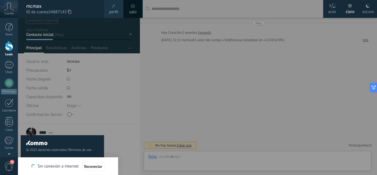
click at [145, 57] on div at bounding box center [206, 87] width 377 height 175
click at [165, 65] on div at bounding box center [206, 87] width 377 height 175
click at [87, 169] on button "Reconectar" at bounding box center [93, 166] width 23 height 9
click at [143, 94] on div at bounding box center [206, 87] width 377 height 175
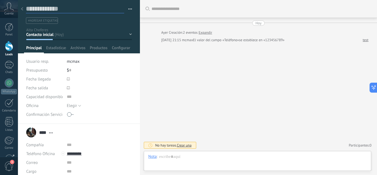
click at [49, 11] on textarea at bounding box center [75, 9] width 98 height 9
type textarea "****"
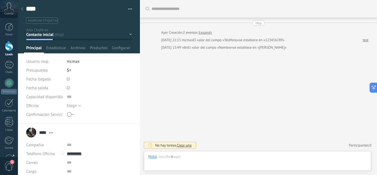
scroll to position [8, 0]
type textarea "******"
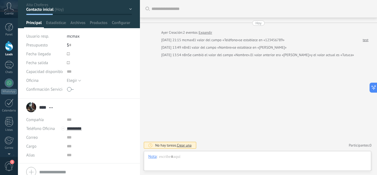
scroll to position [0, 0]
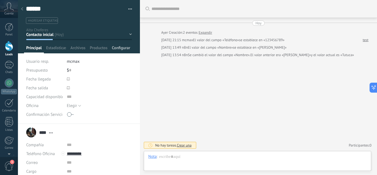
click at [120, 48] on span "Configurar" at bounding box center [121, 49] width 18 height 8
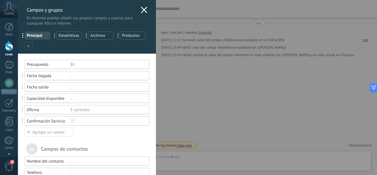
click at [28, 45] on icon at bounding box center [29, 46] width 4 height 4
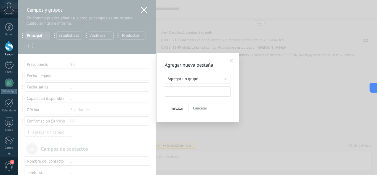
click at [185, 94] on input "text" at bounding box center [198, 91] width 66 height 10
type input "**********"
click at [174, 110] on span "Instalar" at bounding box center [176, 108] width 12 height 4
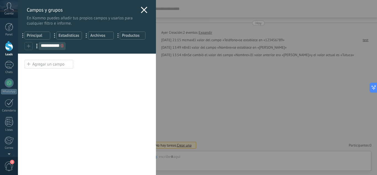
click at [38, 67] on div "Agregar un campo" at bounding box center [49, 64] width 49 height 9
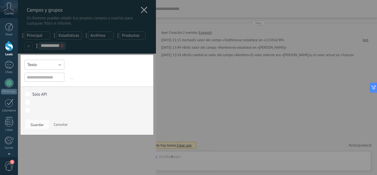
click at [43, 62] on button "Texto" at bounding box center [45, 65] width 40 height 10
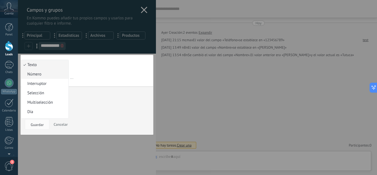
click at [49, 74] on span "Número" at bounding box center [44, 73] width 46 height 5
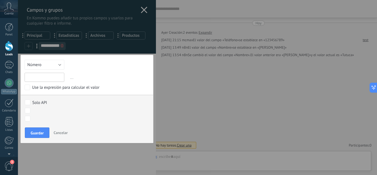
click at [49, 74] on input "text" at bounding box center [45, 77] width 40 height 9
type input "*"
type input "**********"
click at [40, 135] on span "Guardar" at bounding box center [37, 133] width 13 height 4
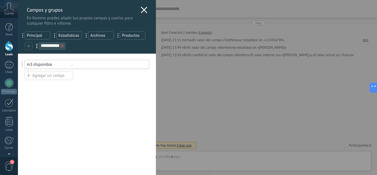
click at [48, 61] on div "m3 disponible ..." at bounding box center [87, 64] width 125 height 9
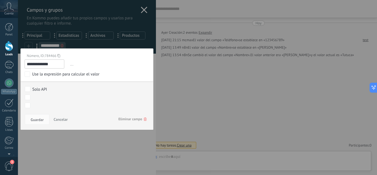
click at [52, 64] on input "**********" at bounding box center [45, 63] width 40 height 9
type input "**********"
click at [41, 122] on button "Guardar" at bounding box center [37, 119] width 25 height 10
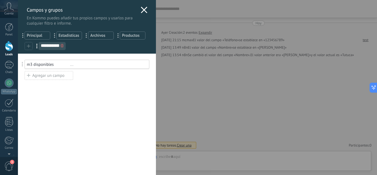
click at [143, 5] on div "Campos y grupos En Kommo puedes añadir tus propios campos y usarlos para cualqu…" at bounding box center [87, 13] width 138 height 26
click at [77, 66] on div "..." at bounding box center [107, 64] width 74 height 5
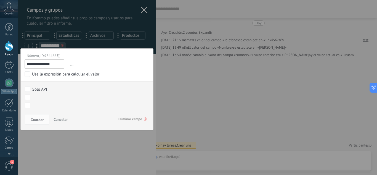
click at [77, 66] on span "..." at bounding box center [109, 64] width 80 height 9
click at [59, 56] on icon at bounding box center [58, 55] width 3 height 7
click at [60, 56] on icon at bounding box center [58, 55] width 3 height 7
click at [127, 121] on span "Eliminar campo" at bounding box center [132, 119] width 28 height 10
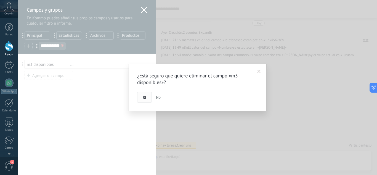
click at [146, 98] on button "Si" at bounding box center [144, 97] width 15 height 10
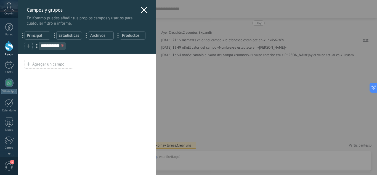
click at [34, 36] on span "Principal" at bounding box center [37, 35] width 21 height 5
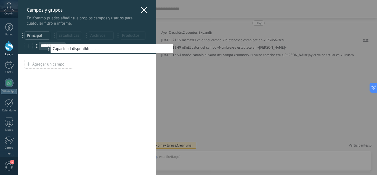
drag, startPoint x: 23, startPoint y: 98, endPoint x: 49, endPoint y: 49, distance: 56.0
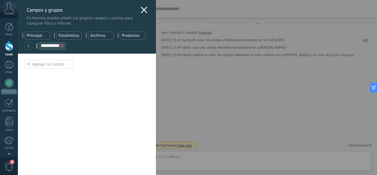
click at [36, 37] on span "Principal" at bounding box center [37, 35] width 21 height 5
drag, startPoint x: 23, startPoint y: 76, endPoint x: 31, endPoint y: 84, distance: 10.7
click at [88, 70] on div "Usted ha alcanzado la cantidad máxima de los campos añadidos en la tarifa Perio…" at bounding box center [87, 114] width 138 height 121
click at [41, 33] on span "Principal" at bounding box center [37, 35] width 21 height 5
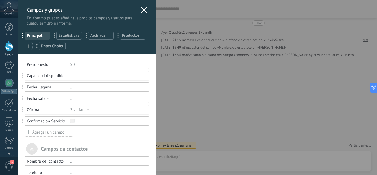
click at [60, 45] on span "Datos Chofer" at bounding box center [52, 45] width 23 height 5
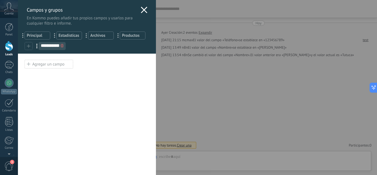
click at [47, 64] on div "Agregar un campo" at bounding box center [49, 64] width 49 height 9
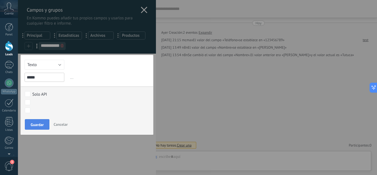
type input "*****"
click at [36, 120] on button "Guardar" at bounding box center [37, 124] width 25 height 10
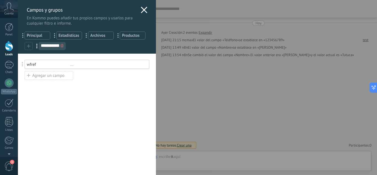
click at [39, 34] on span "Principal" at bounding box center [37, 35] width 21 height 5
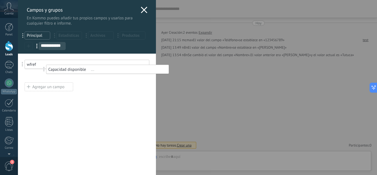
drag, startPoint x: 23, startPoint y: 76, endPoint x: 44, endPoint y: 69, distance: 22.4
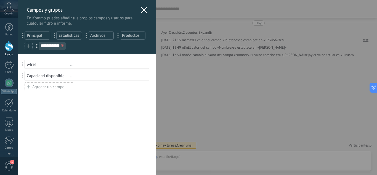
click at [23, 65] on span at bounding box center [22, 64] width 1 height 5
click at [22, 64] on span at bounding box center [23, 64] width 10 height 13
click at [36, 64] on div "wfref" at bounding box center [48, 64] width 43 height 5
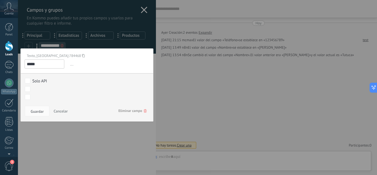
click at [36, 64] on input "*****" at bounding box center [45, 63] width 40 height 9
click at [133, 111] on span "Eliminar campo" at bounding box center [132, 111] width 28 height 10
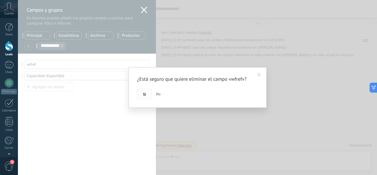
click at [142, 97] on button "Si" at bounding box center [144, 94] width 15 height 10
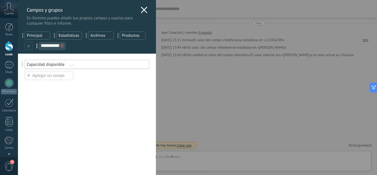
type input "**"
click at [144, 12] on icon at bounding box center [144, 10] width 7 height 7
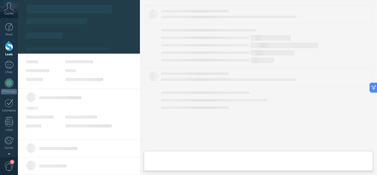
type textarea "******"
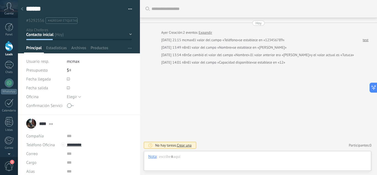
scroll to position [8, 0]
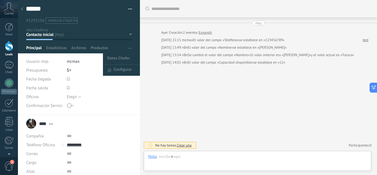
click at [128, 49] on span "button" at bounding box center [130, 48] width 4 height 10
click at [120, 57] on span "Datos Chofer" at bounding box center [118, 58] width 23 height 11
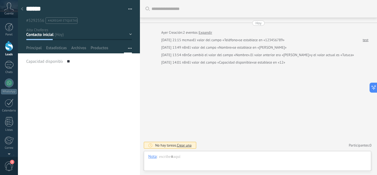
type input "***"
